Goal: Transaction & Acquisition: Download file/media

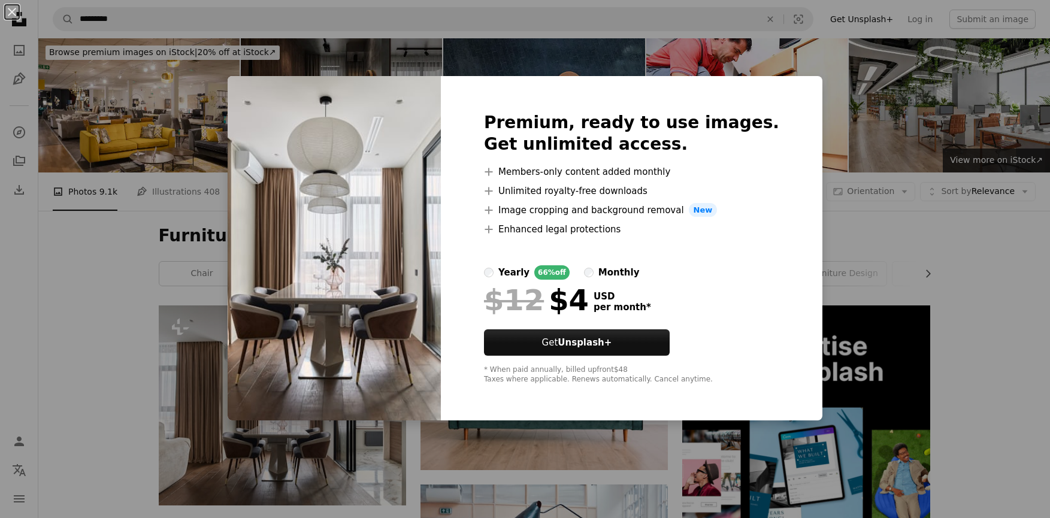
scroll to position [120, 0]
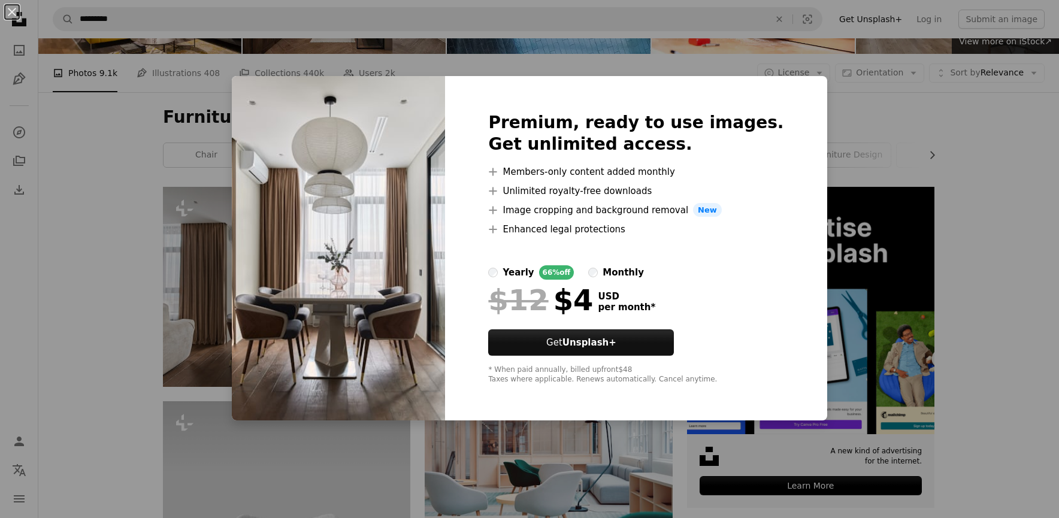
click at [868, 83] on div "An X shape Premium, ready to use images. Get unlimited access. A plus sign Memb…" at bounding box center [529, 259] width 1059 height 518
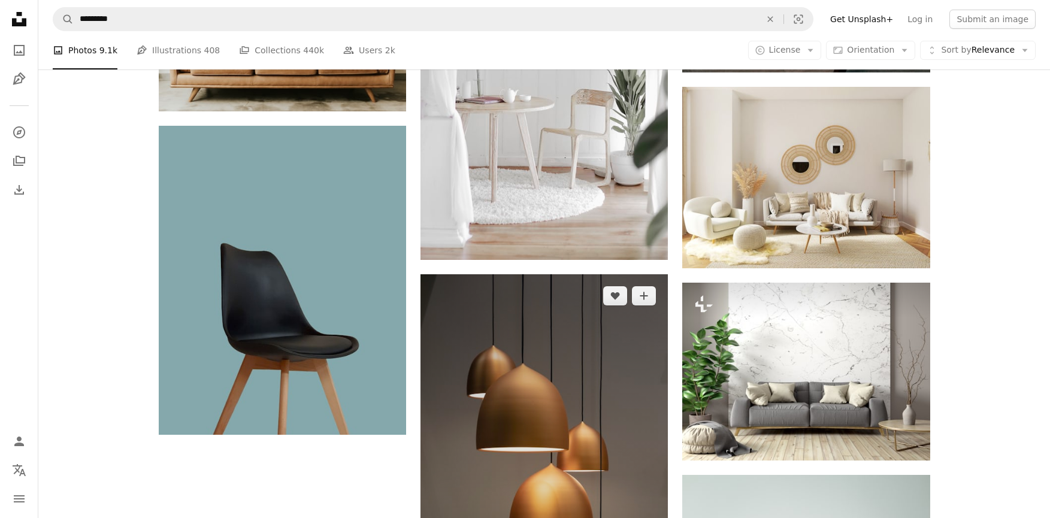
scroll to position [1617, 0]
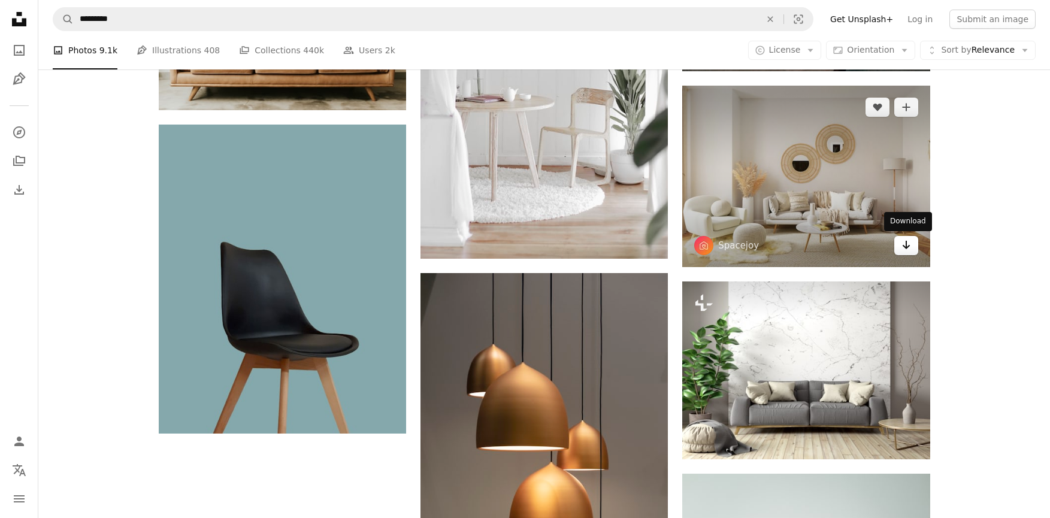
click at [898, 249] on link "Arrow pointing down" at bounding box center [906, 245] width 24 height 19
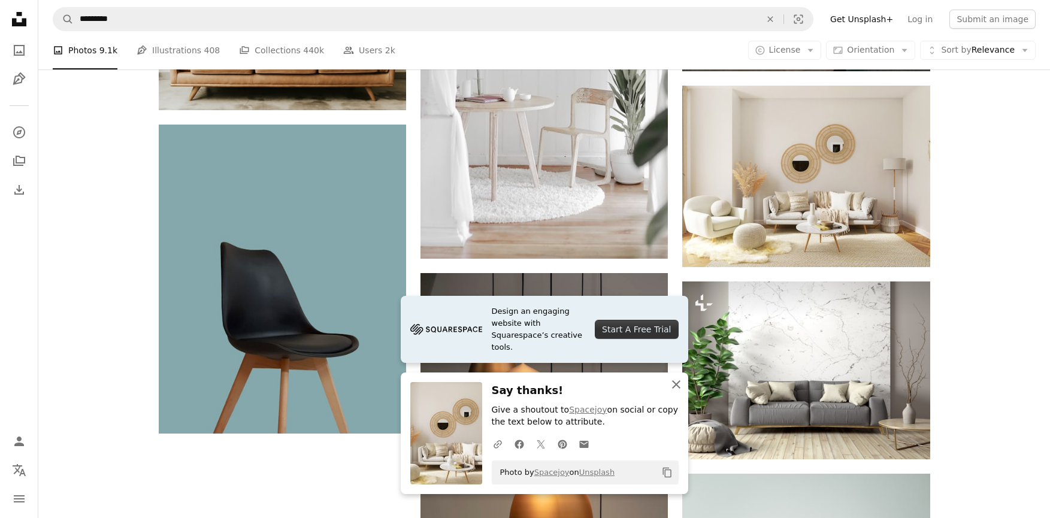
click at [670, 389] on icon "An X shape" at bounding box center [676, 384] width 14 height 14
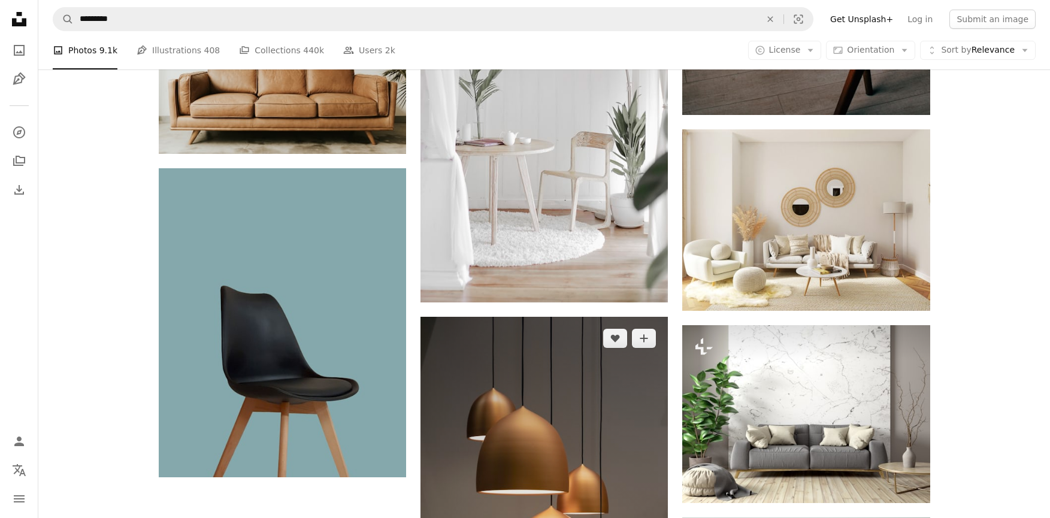
scroll to position [1557, 0]
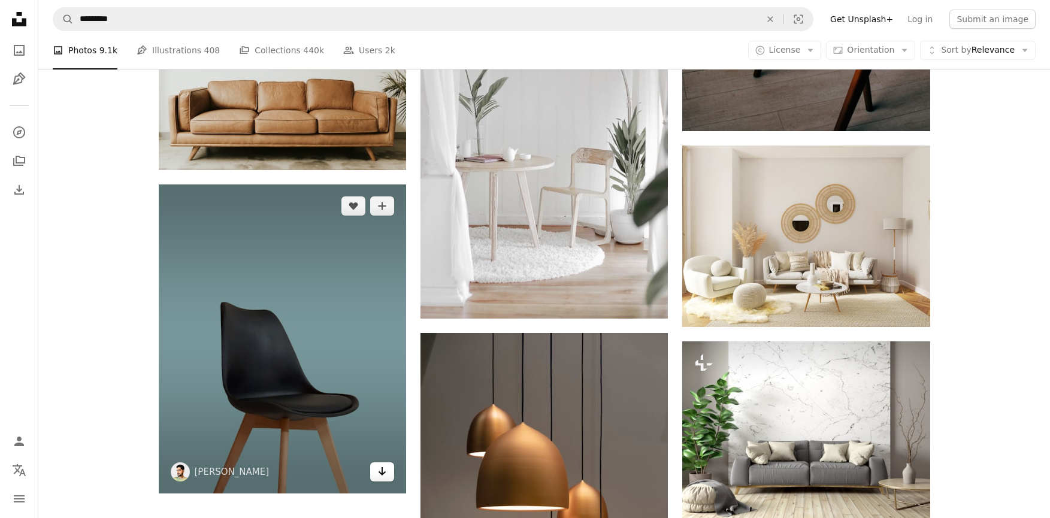
click at [384, 475] on icon "Arrow pointing down" at bounding box center [382, 471] width 10 height 14
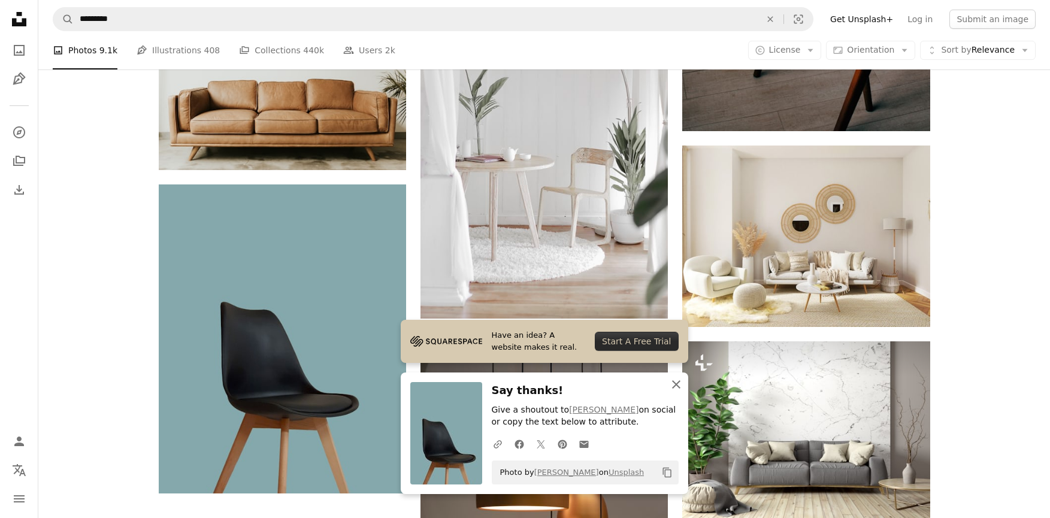
click at [687, 377] on button "An X shape Close" at bounding box center [676, 384] width 24 height 24
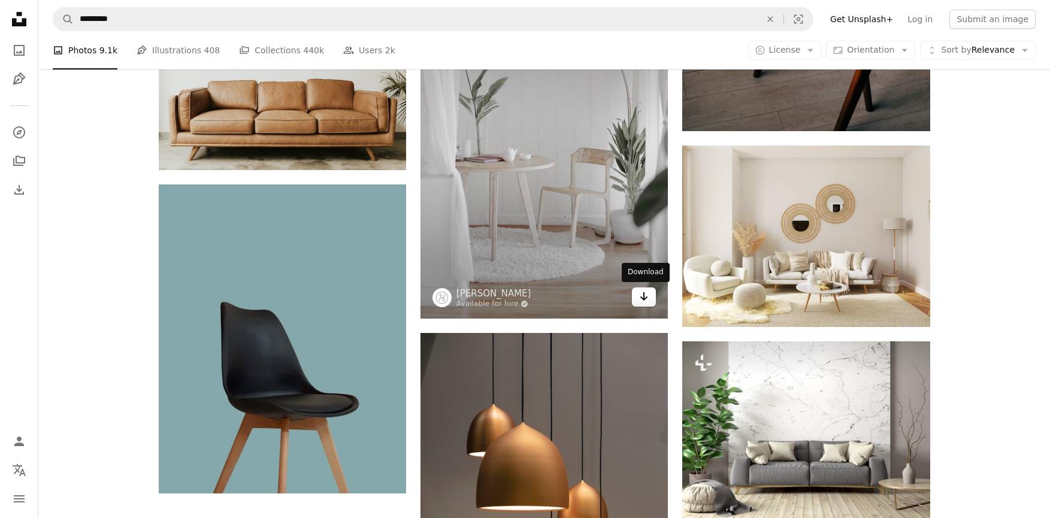
click at [650, 298] on link "Arrow pointing down" at bounding box center [644, 296] width 24 height 19
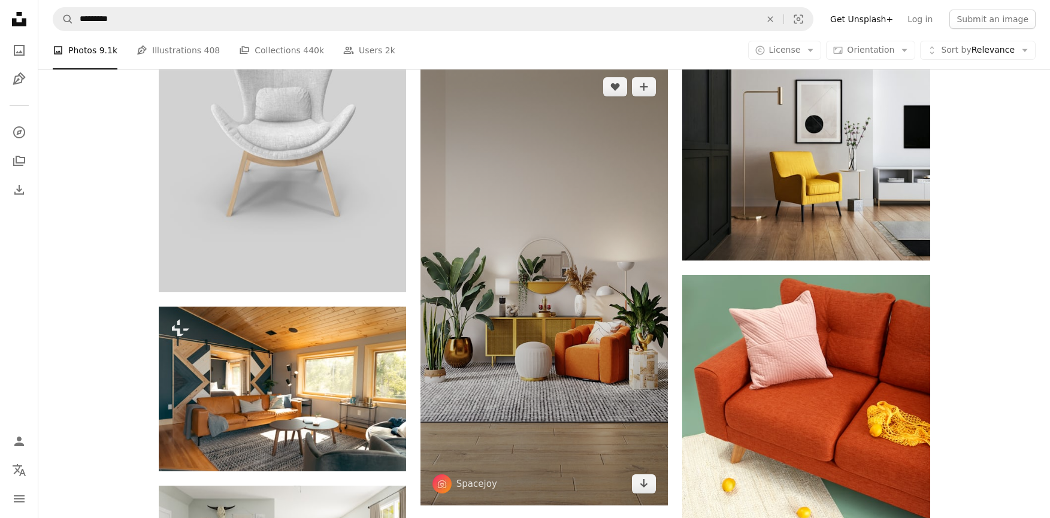
scroll to position [240, 0]
